Goal: Entertainment & Leisure: Consume media (video, audio)

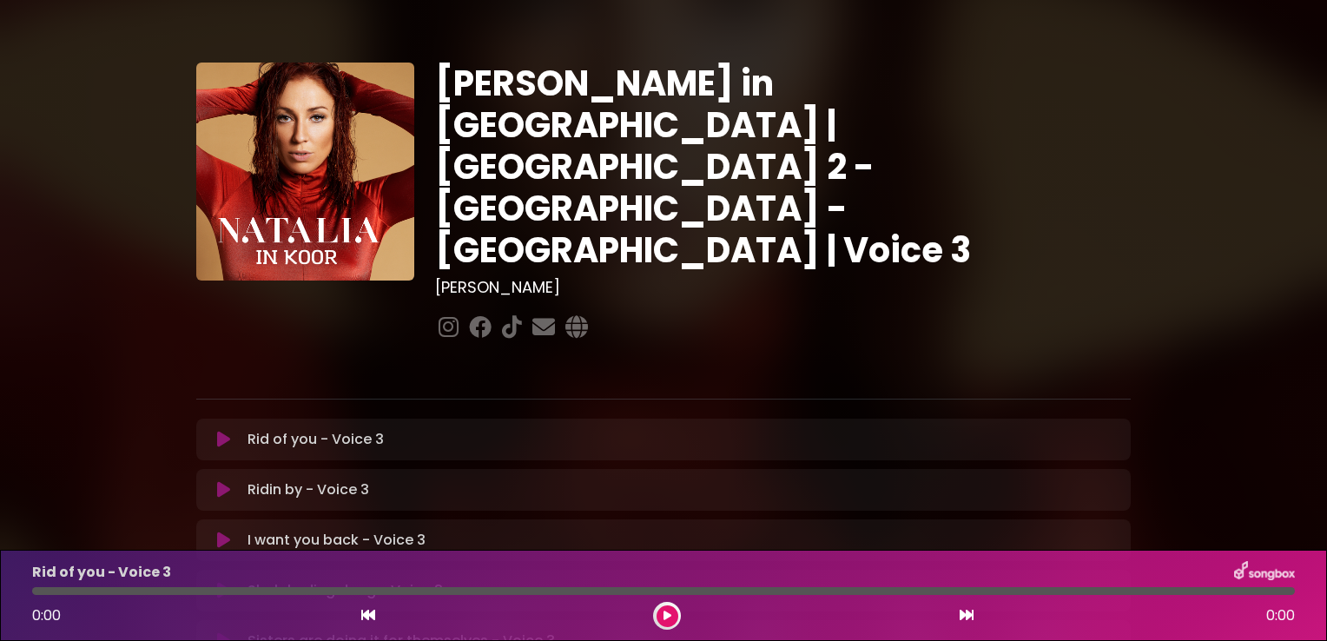
click at [221, 431] on icon at bounding box center [223, 439] width 13 height 17
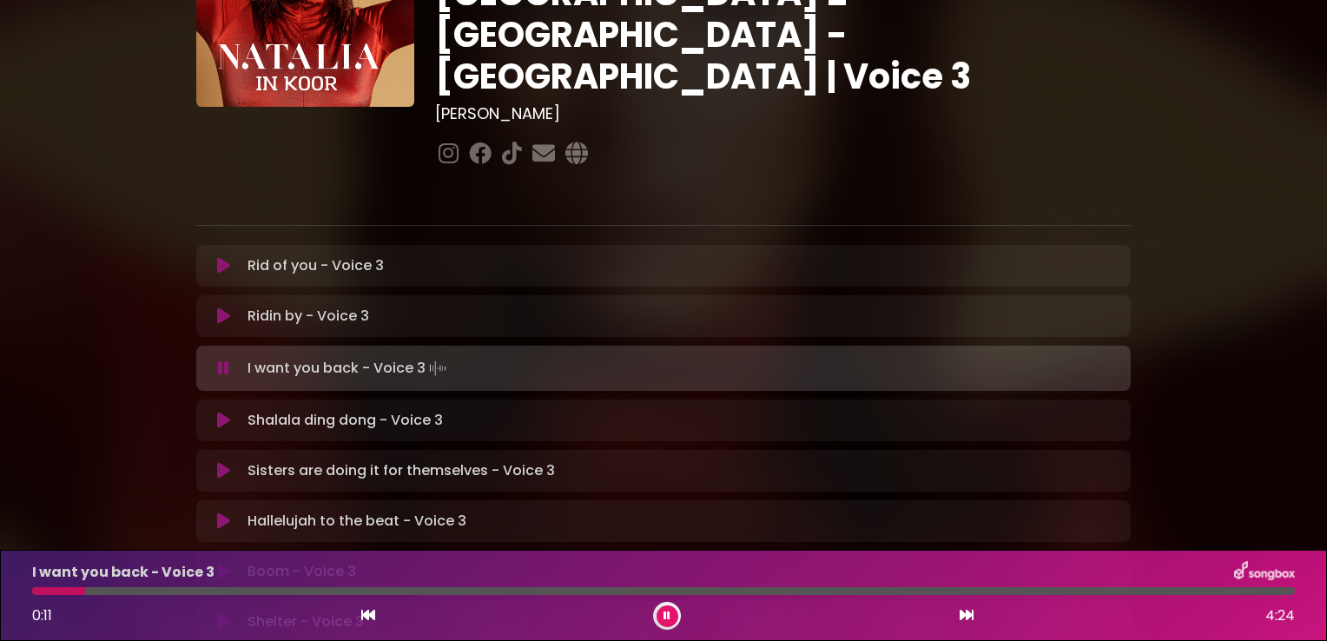
click at [325, 410] on p "Shalala ding dong - Voice 3 Loading Track..." at bounding box center [345, 420] width 195 height 21
drag, startPoint x: 325, startPoint y: 364, endPoint x: 225, endPoint y: 357, distance: 100.1
click at [223, 412] on icon at bounding box center [223, 420] width 13 height 17
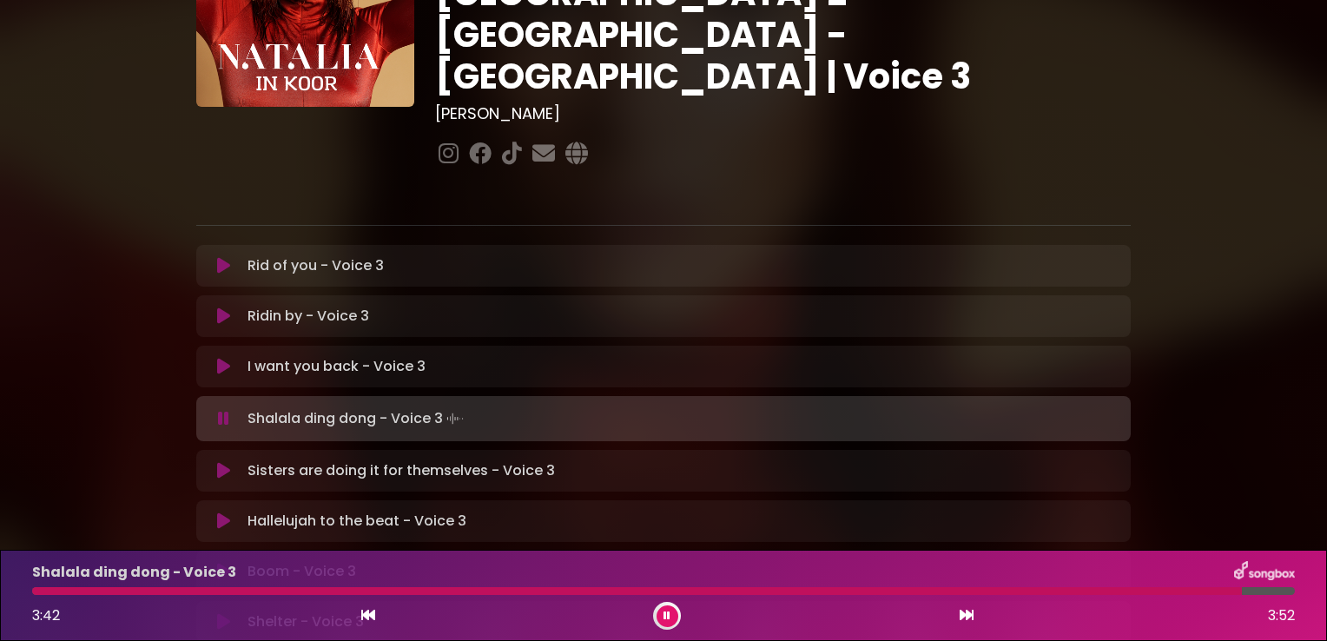
click at [1252, 334] on div "[PERSON_NAME] in [GEOGRAPHIC_DATA] | [GEOGRAPHIC_DATA] 2 - [GEOGRAPHIC_DATA] - …" at bounding box center [663, 360] width 1327 height 1027
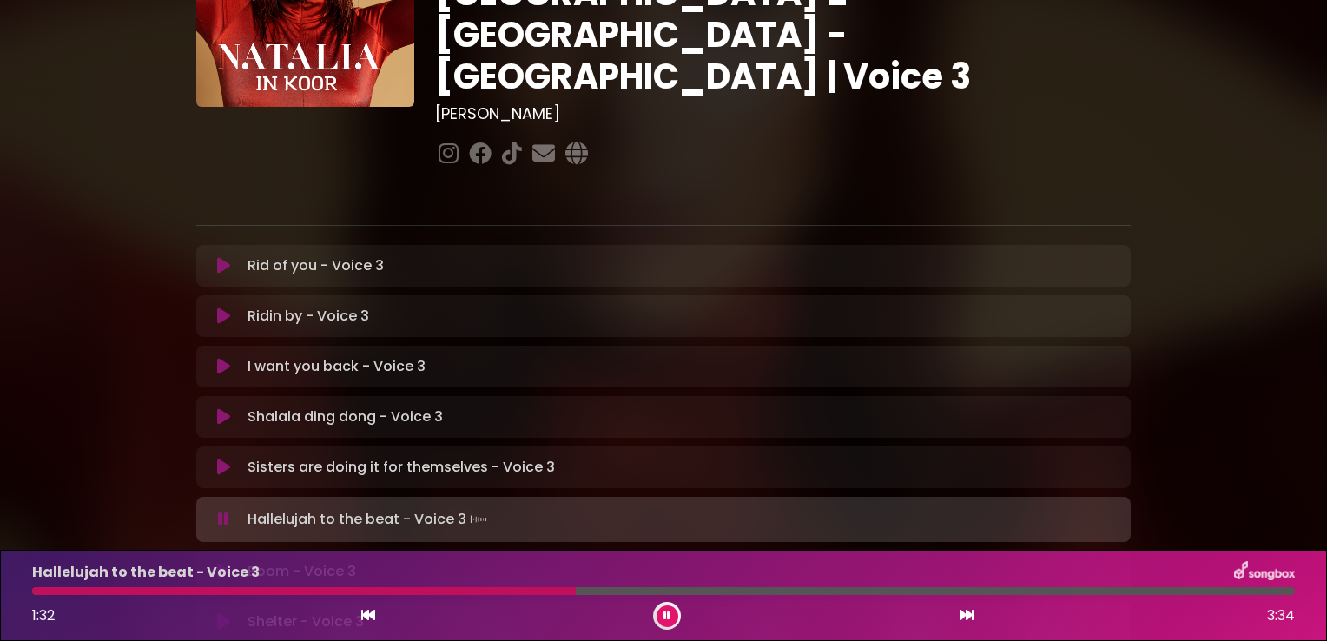
click at [413, 594] on div at bounding box center [304, 591] width 544 height 8
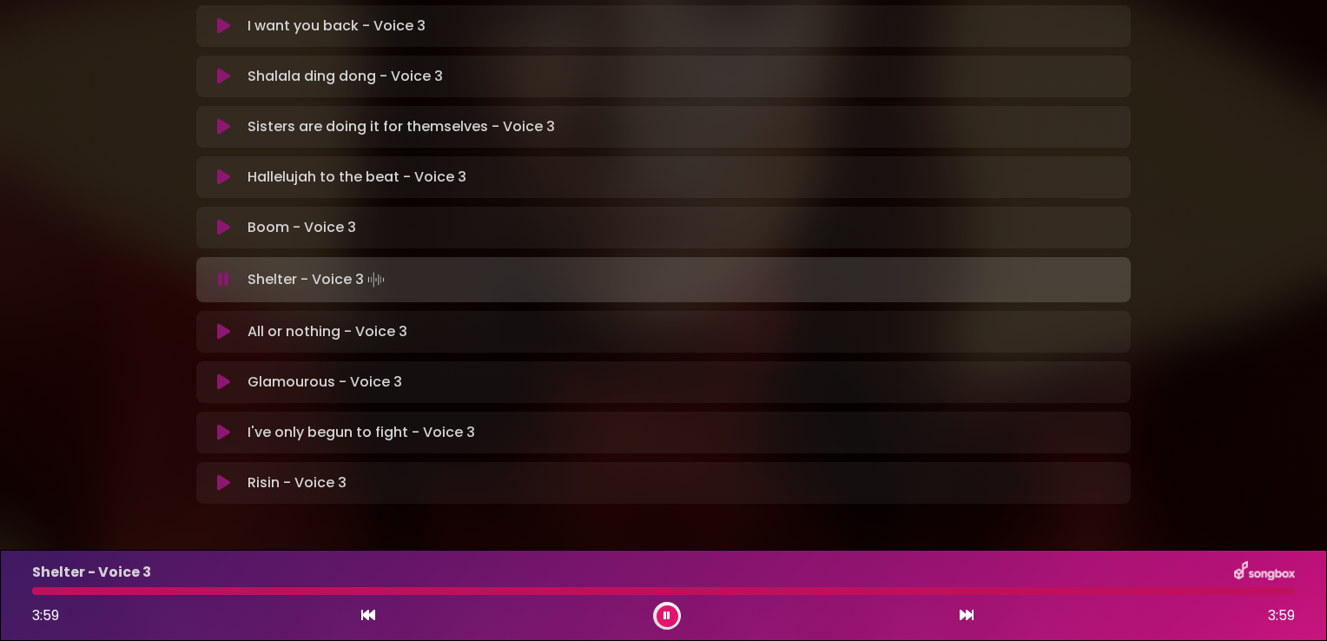
scroll to position [511, 0]
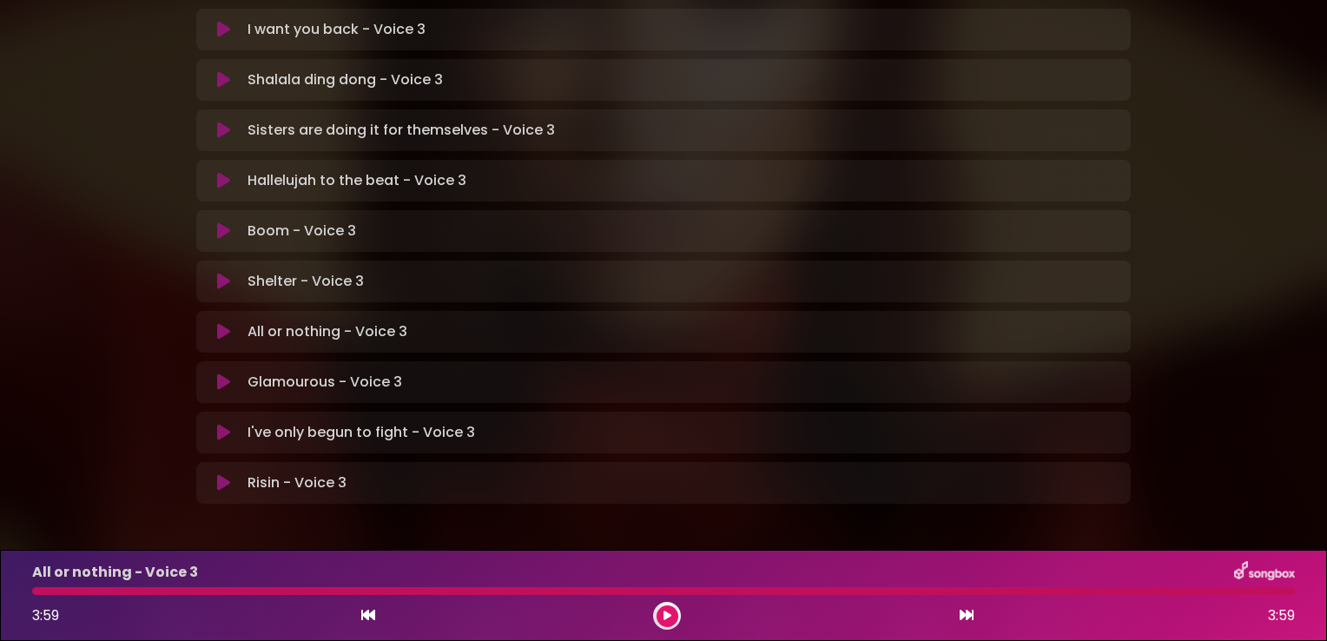
click at [278, 321] on p "All or nothing - Voice 3 Loading Track..." at bounding box center [328, 331] width 160 height 21
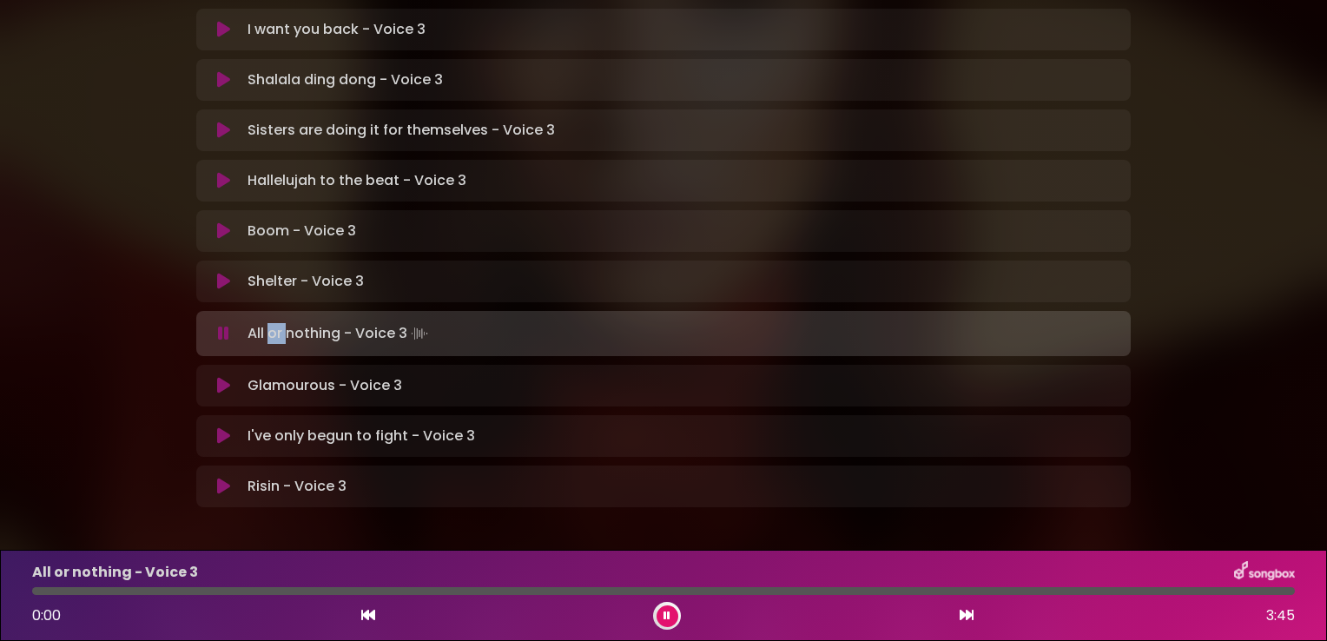
scroll to position [514, 0]
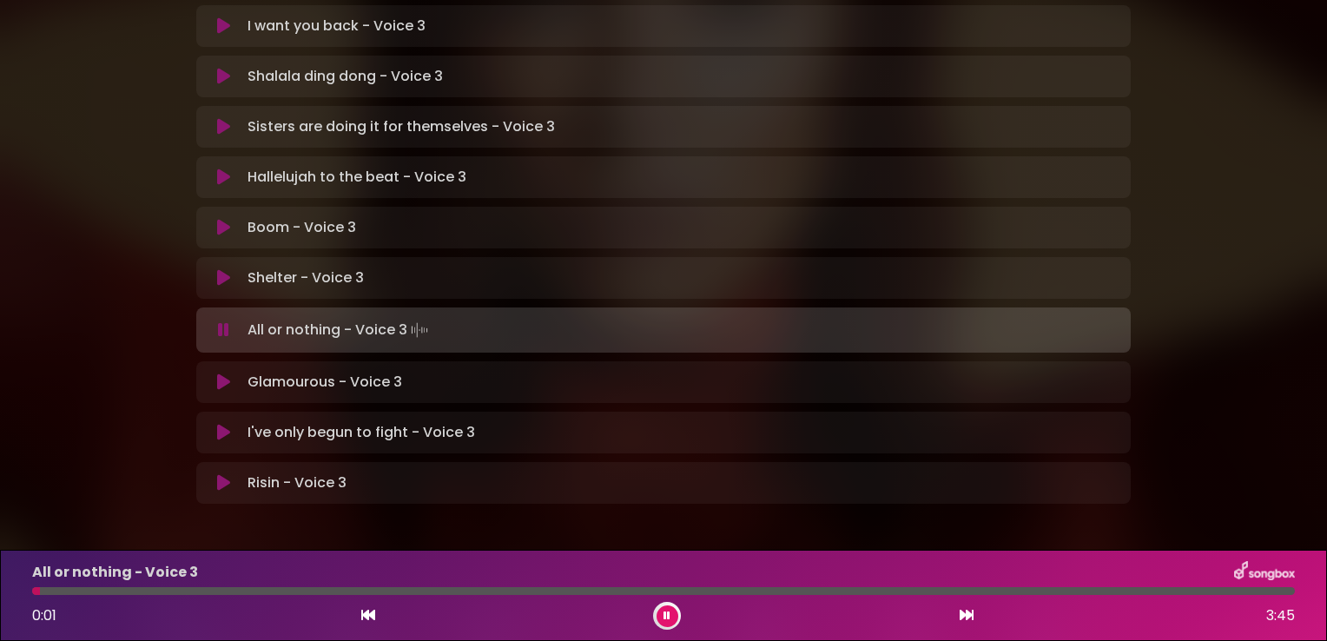
click at [1222, 254] on div "[PERSON_NAME] in [GEOGRAPHIC_DATA] | [GEOGRAPHIC_DATA] 2 - [GEOGRAPHIC_DATA] - …" at bounding box center [663, 20] width 1147 height 1027
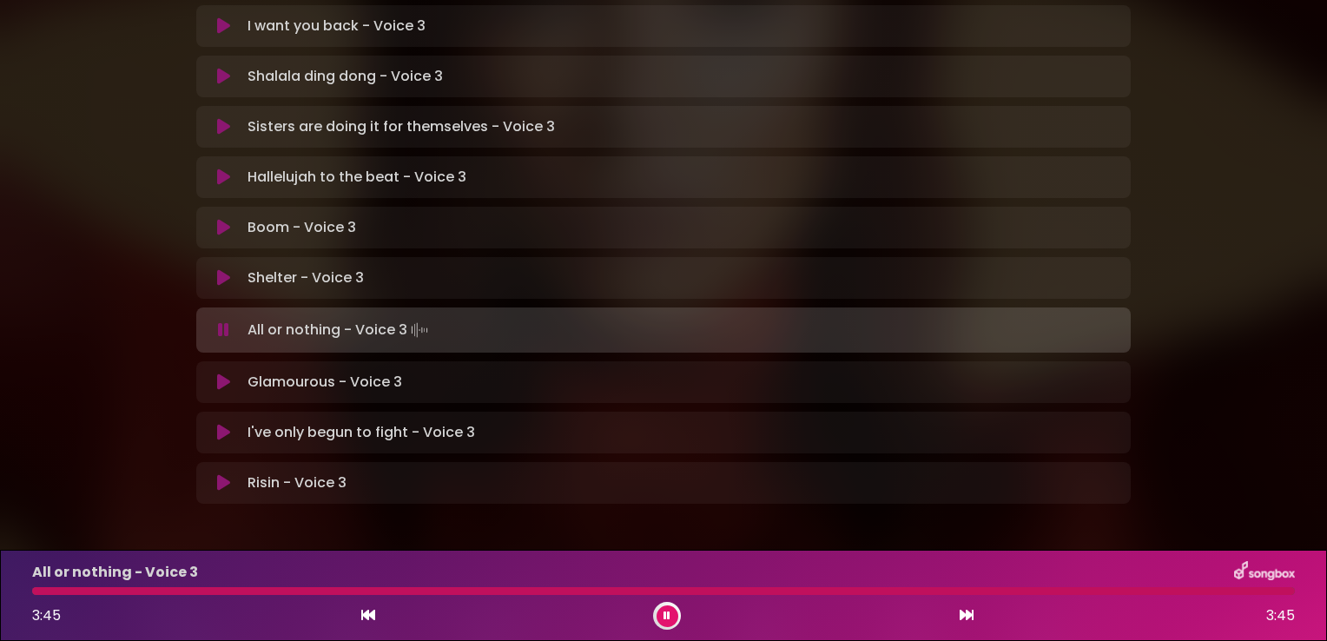
scroll to position [511, 0]
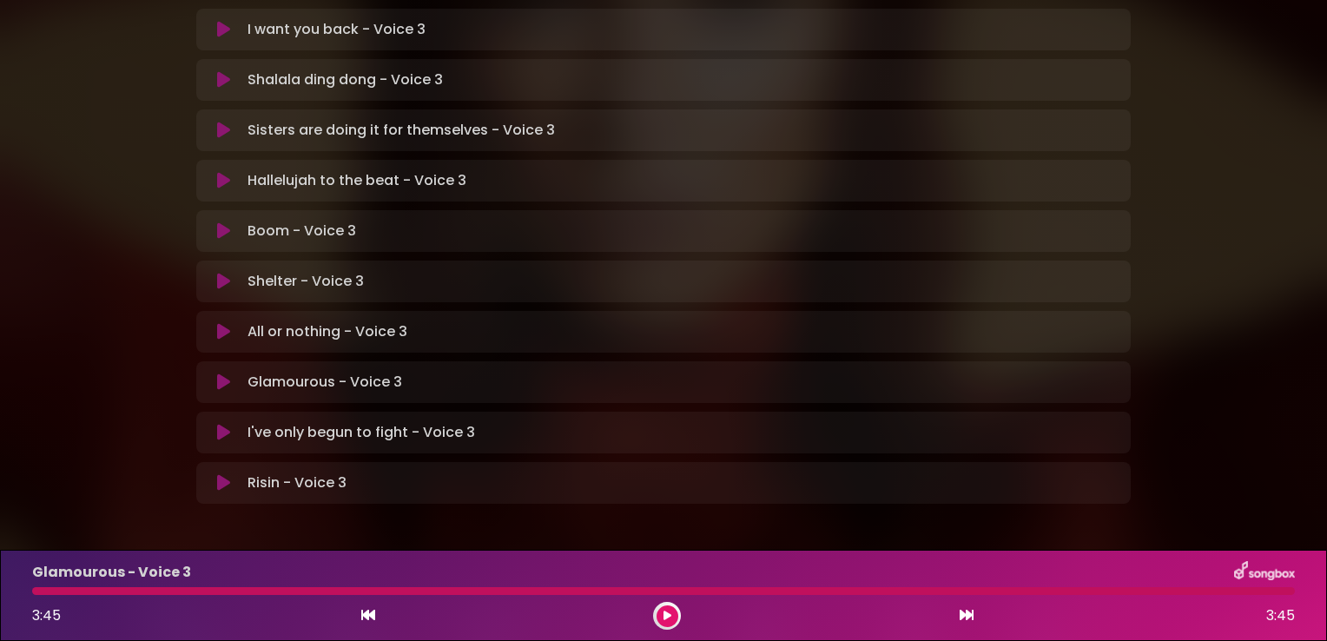
click at [219, 374] on icon at bounding box center [223, 382] width 13 height 17
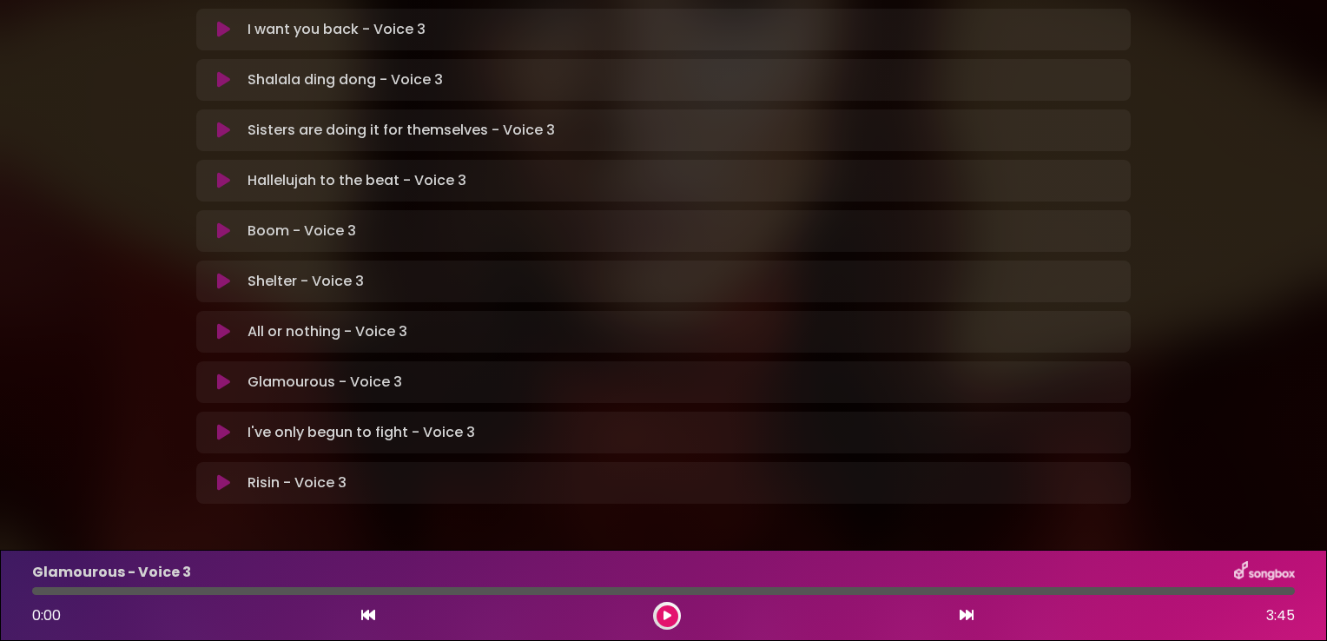
click at [674, 613] on button at bounding box center [668, 616] width 22 height 22
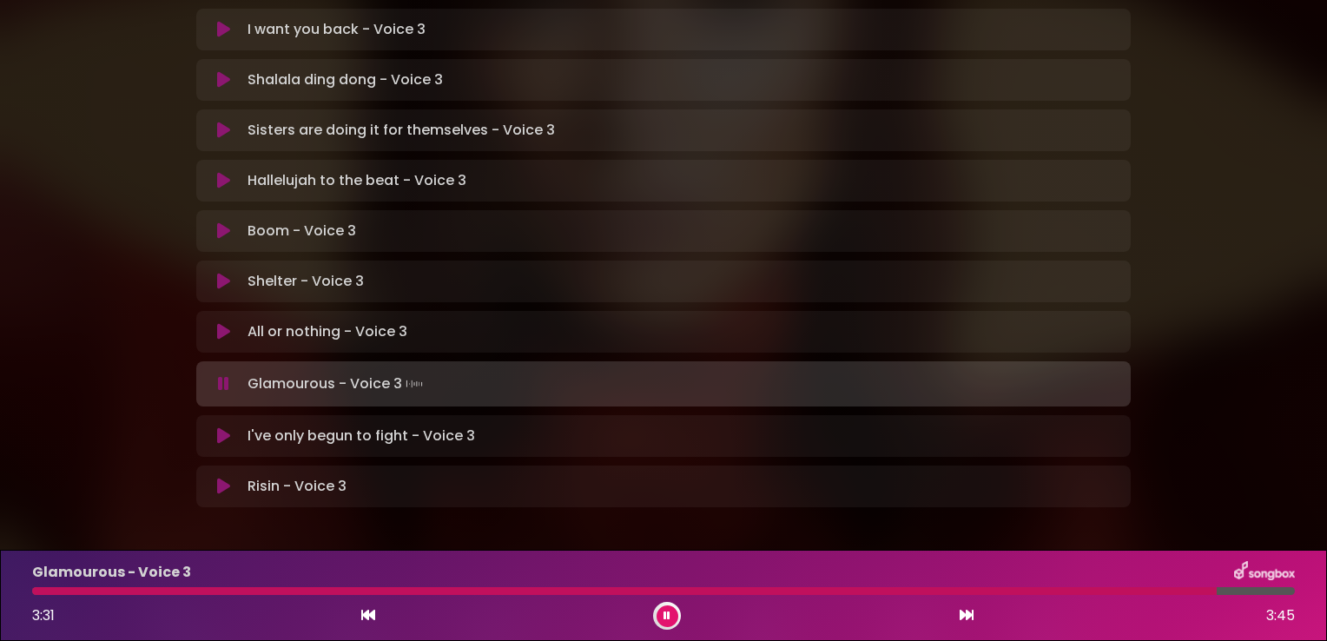
click at [288, 426] on p "I've only begun to fight - Voice 3 Loading Track..." at bounding box center [362, 436] width 228 height 21
click at [229, 427] on button at bounding box center [224, 435] width 34 height 17
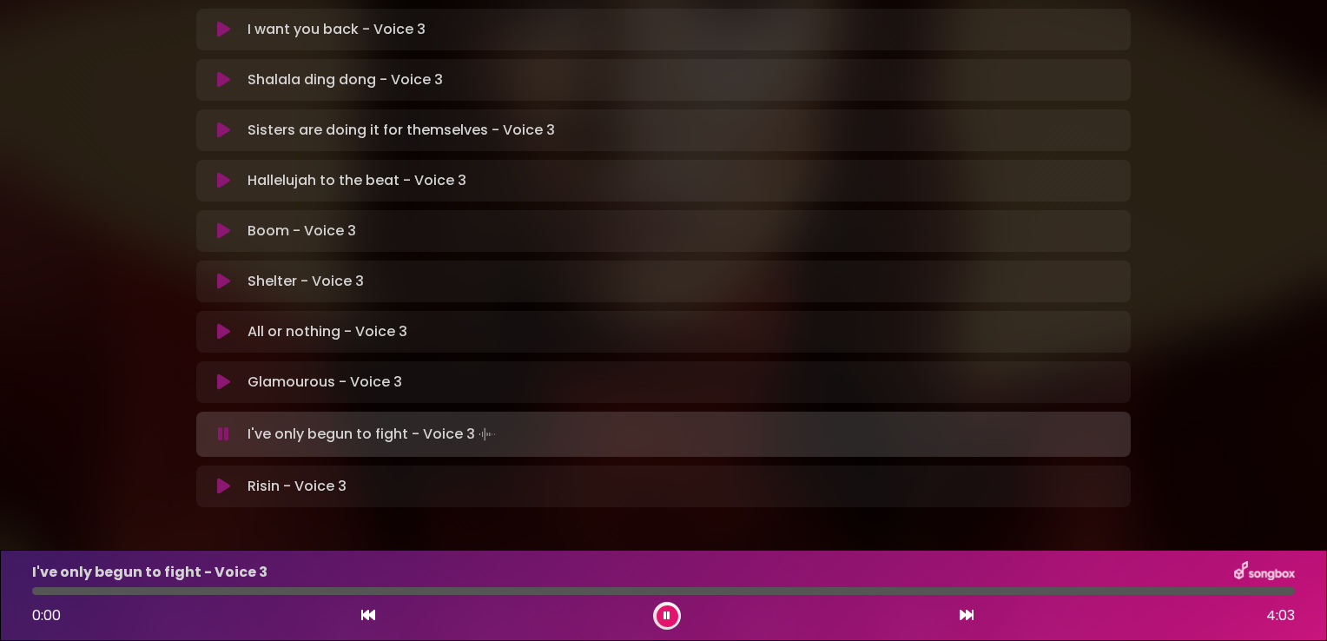
click at [665, 613] on icon at bounding box center [667, 616] width 7 height 10
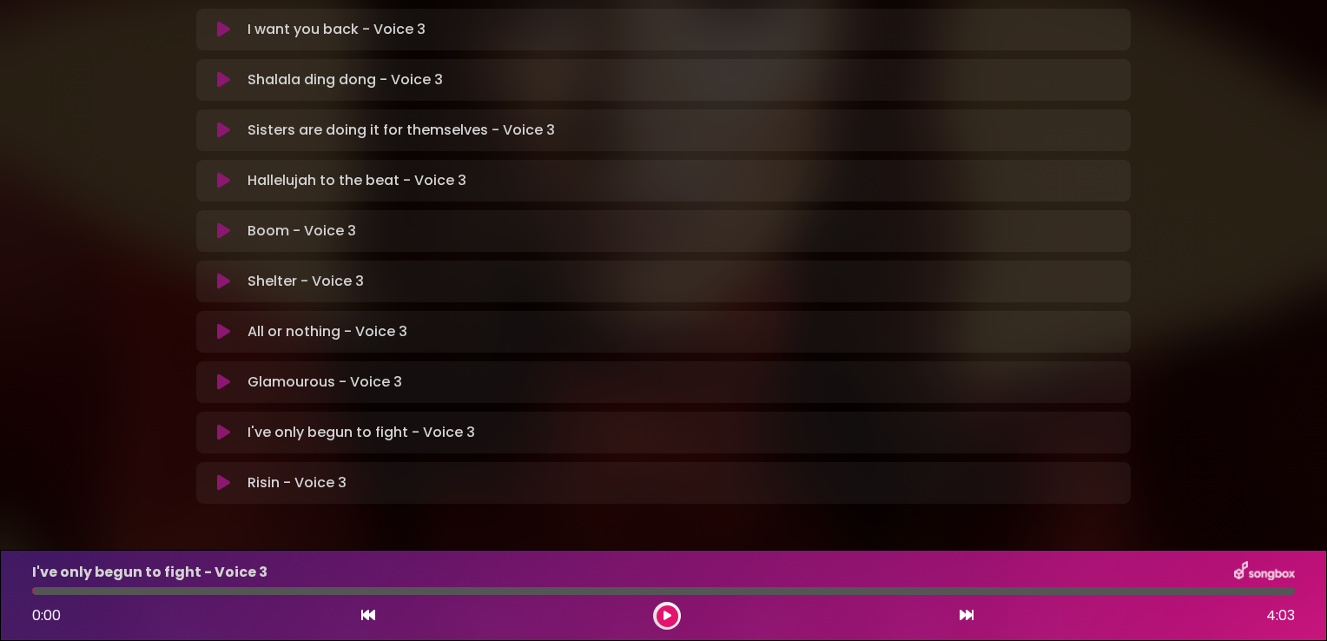
click at [670, 614] on icon at bounding box center [668, 616] width 8 height 10
